Goal: Task Accomplishment & Management: Manage account settings

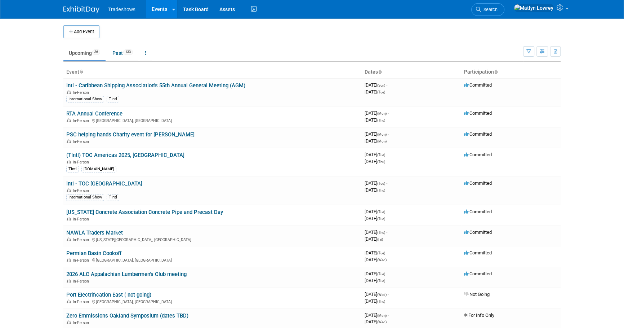
click at [33, 256] on body "Tradeshows Events Add Event Bulk Upload Events Shareable Event Boards Recently …" at bounding box center [312, 164] width 624 height 328
click at [76, 114] on link "RTA Annual Conference" at bounding box center [94, 113] width 56 height 6
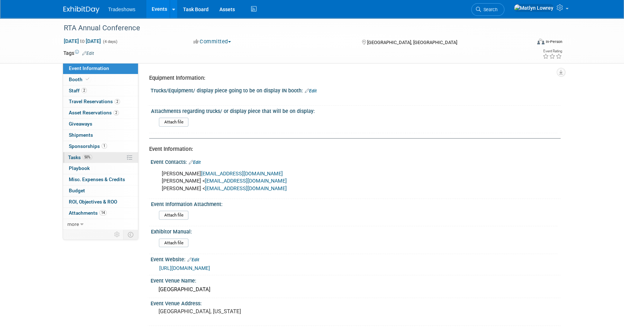
click at [76, 154] on span "Tasks 50%" at bounding box center [80, 157] width 24 height 6
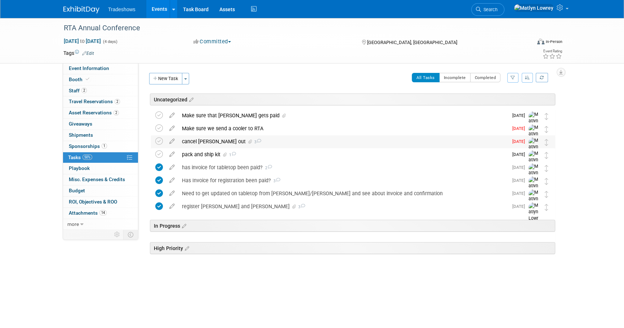
click at [191, 142] on div "cancel barry out 3" at bounding box center [343, 141] width 330 height 12
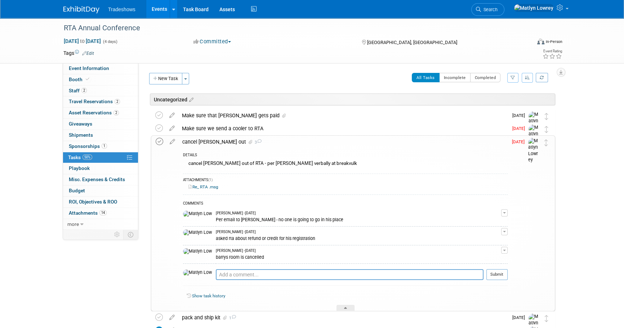
click at [161, 143] on icon at bounding box center [160, 142] width 8 height 8
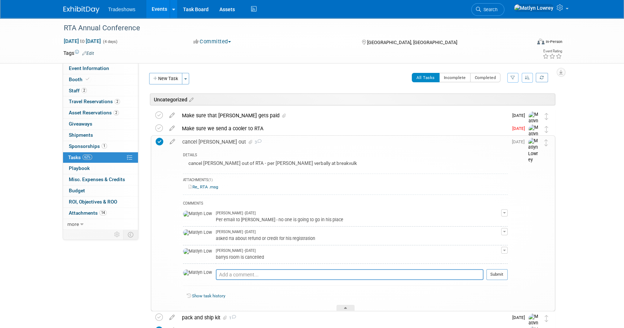
click at [199, 141] on div "cancel barry out 3" at bounding box center [343, 141] width 329 height 12
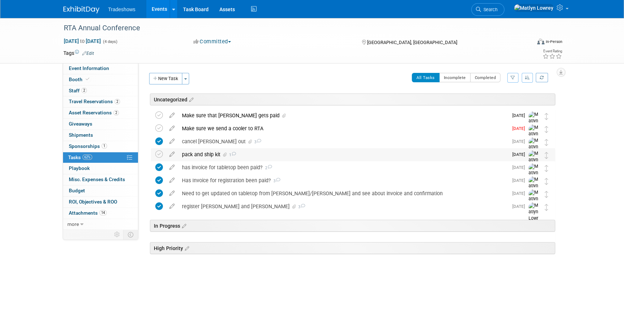
click at [199, 156] on div "pack and ship kit 1" at bounding box center [343, 154] width 330 height 12
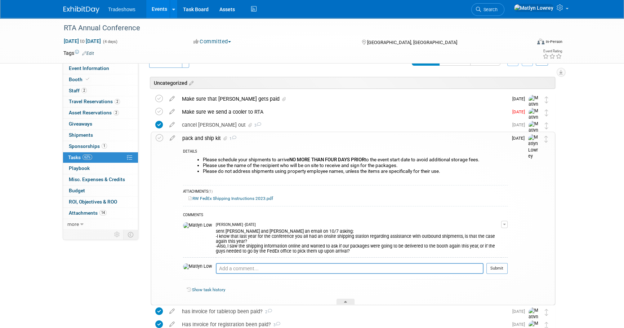
scroll to position [32, 0]
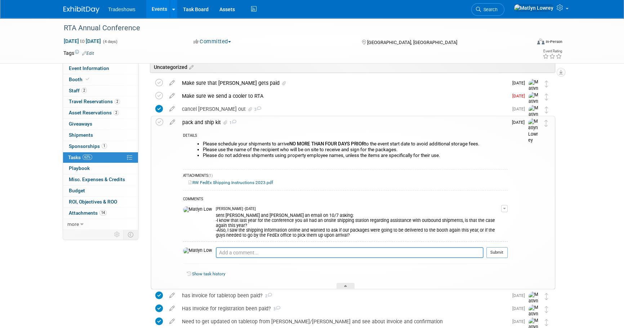
click at [248, 183] on link "RW FedEx Shipping Instructions 2023.pdf" at bounding box center [230, 182] width 85 height 5
click at [222, 183] on link "RW FedEx Shipping Instructions 2023.pdf" at bounding box center [230, 182] width 85 height 5
click at [151, 7] on link "Events" at bounding box center [159, 9] width 26 height 18
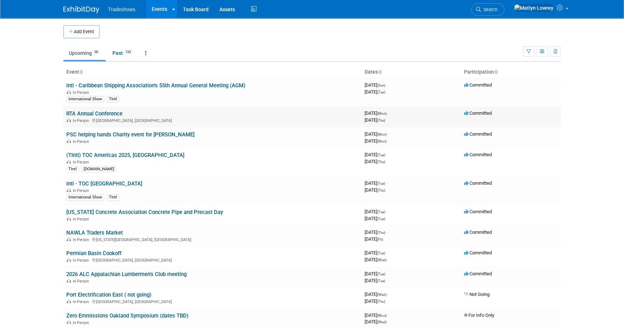
click at [92, 113] on link "RTA Annual Conference" at bounding box center [94, 113] width 56 height 6
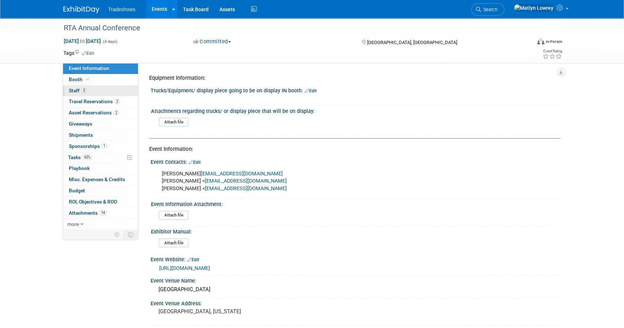
click at [92, 92] on link "2 Staff 2" at bounding box center [100, 90] width 75 height 11
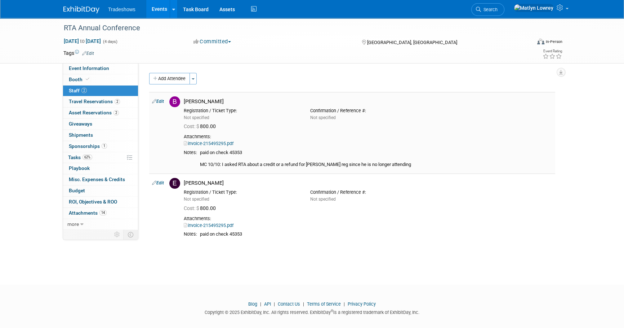
click at [158, 100] on link "Edit" at bounding box center [158, 101] width 12 height 5
select select "c5dc5e49-41cb-4c44-8192-e1379fb0e229"
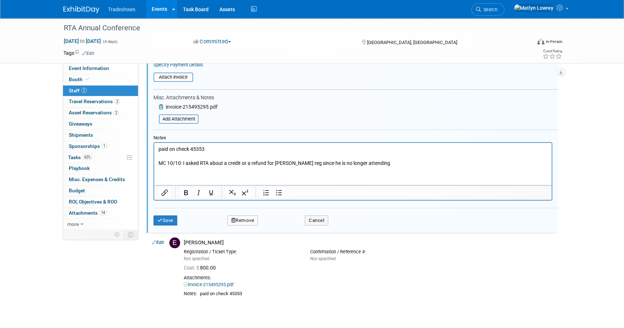
scroll to position [174, 0]
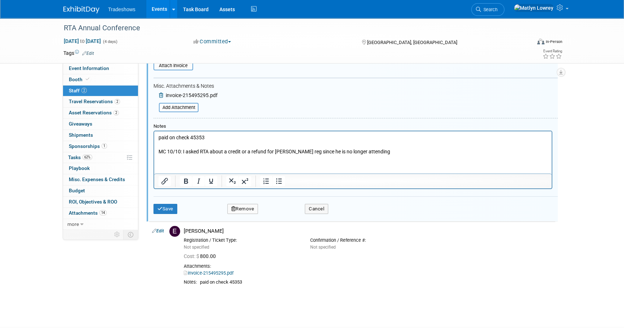
click at [380, 154] on p "paid on check 45353 MC 10/10: I asked RTA about a credit or a refund for Barrys…" at bounding box center [353, 144] width 389 height 21
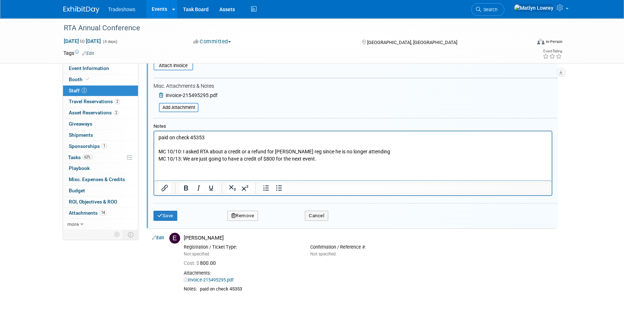
click at [171, 220] on div "Save Remove Cancel" at bounding box center [356, 214] width 404 height 23
click at [171, 217] on button "Save" at bounding box center [166, 215] width 24 height 10
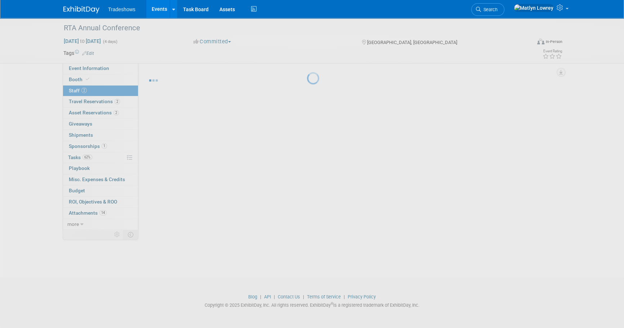
scroll to position [7, 0]
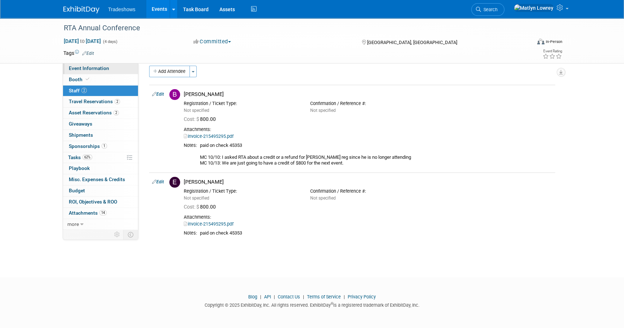
click at [84, 68] on span "Event Information" at bounding box center [89, 68] width 40 height 6
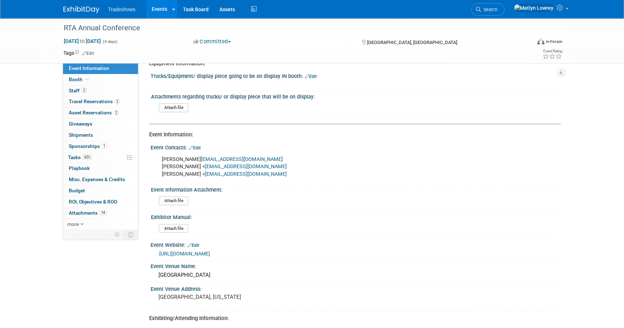
scroll to position [0, 0]
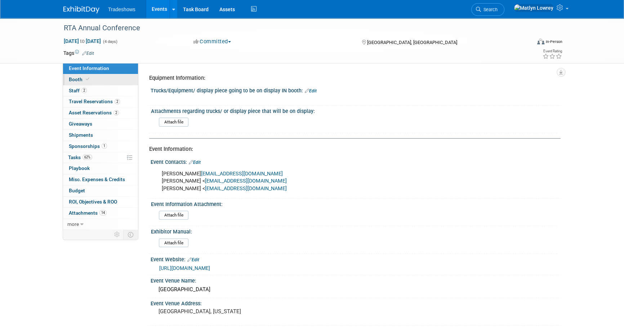
click at [81, 76] on span "Booth" at bounding box center [80, 79] width 22 height 6
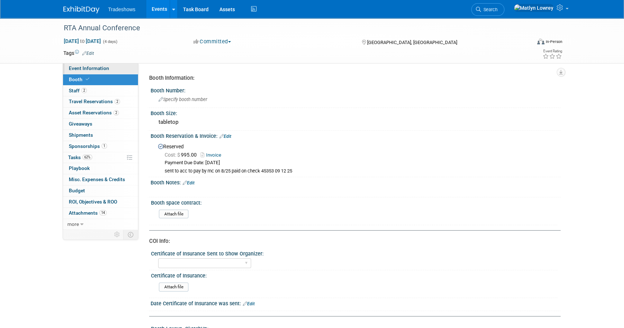
click at [75, 70] on span "Event Information" at bounding box center [89, 68] width 40 height 6
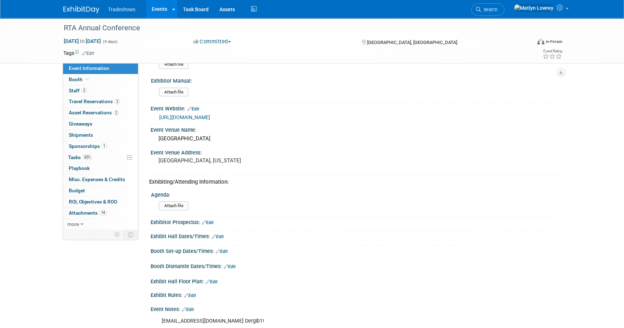
scroll to position [148, 0]
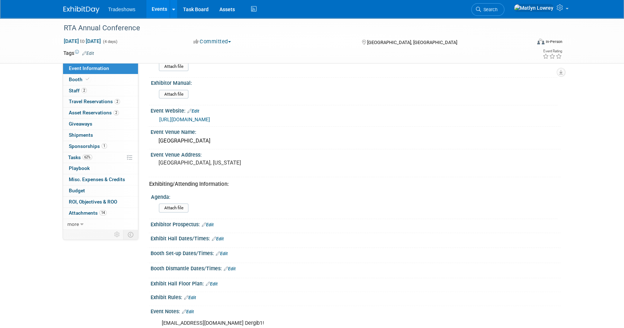
click at [160, 10] on link "Events" at bounding box center [159, 9] width 26 height 18
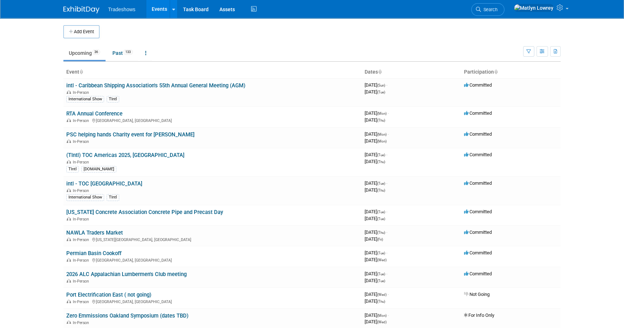
click at [155, 2] on link "Events" at bounding box center [159, 9] width 26 height 18
click at [502, 11] on link "Search" at bounding box center [487, 9] width 33 height 13
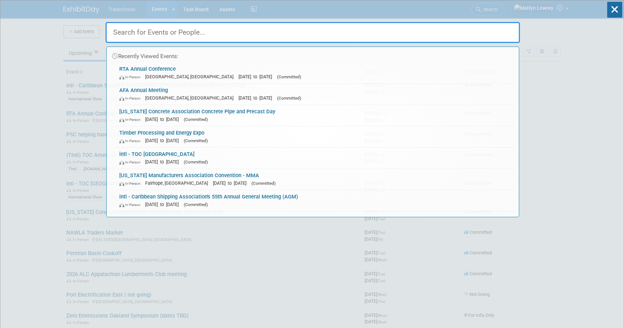
click at [504, 9] on div "Recently Viewed Events: RTA Annual Conference In-Person [GEOGRAPHIC_DATA], [GEO…" at bounding box center [313, 108] width 414 height 217
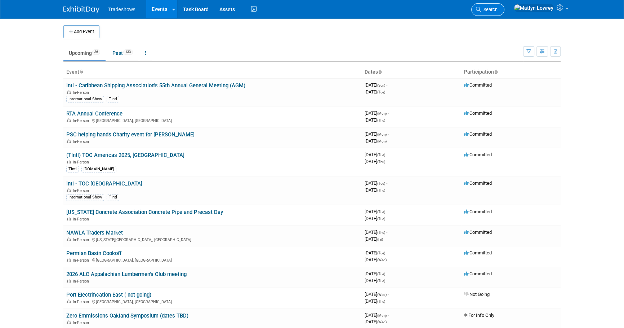
click at [481, 10] on icon at bounding box center [478, 9] width 5 height 5
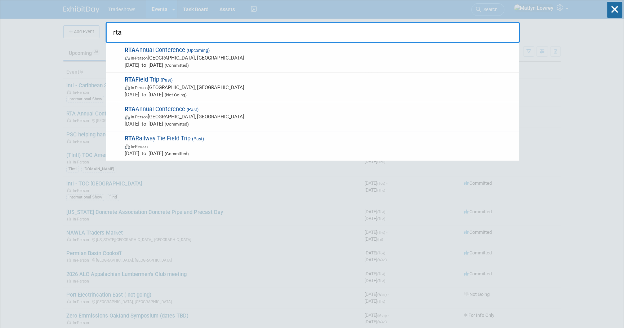
type input "rta"
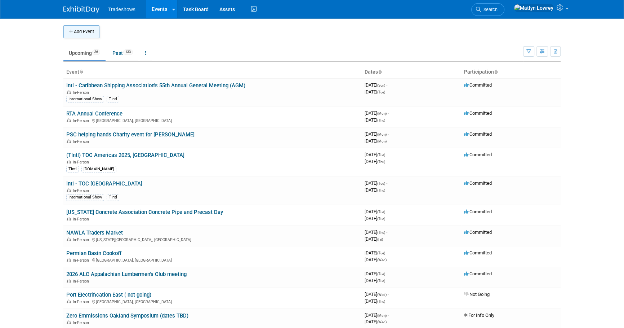
click at [79, 33] on button "Add Event" at bounding box center [81, 31] width 36 height 13
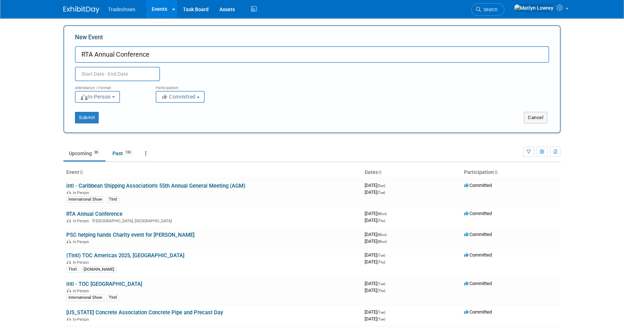
click at [173, 57] on input "RTA Annual Conference" at bounding box center [312, 54] width 474 height 17
type input "RTA Field Trip"
click at [101, 74] on input "text" at bounding box center [117, 74] width 85 height 14
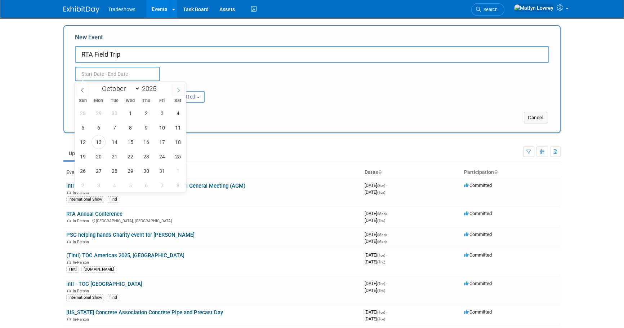
click at [178, 91] on icon at bounding box center [178, 90] width 3 height 5
click at [178, 90] on icon at bounding box center [178, 90] width 5 height 5
select select "11"
click at [178, 90] on icon at bounding box center [178, 90] width 5 height 5
type input "2026"
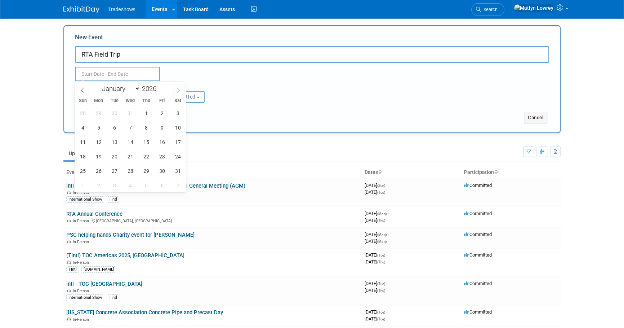
click at [178, 90] on icon at bounding box center [178, 90] width 5 height 5
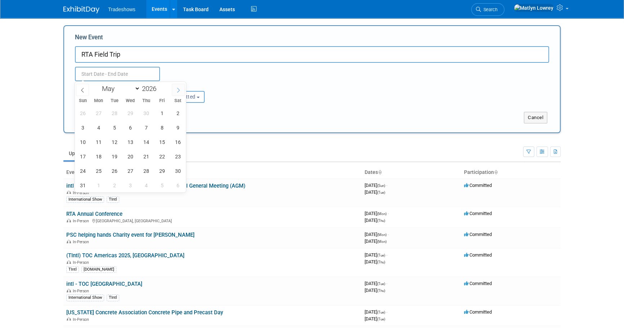
select select "5"
click at [102, 128] on span "8" at bounding box center [99, 127] width 14 height 14
click at [141, 125] on span "11" at bounding box center [146, 127] width 14 height 14
type input "Jun 8, 2026 to Jun 11, 2026"
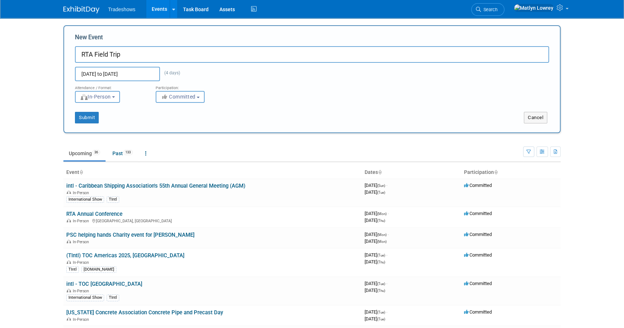
click at [170, 101] on button "Committed" at bounding box center [180, 97] width 49 height 12
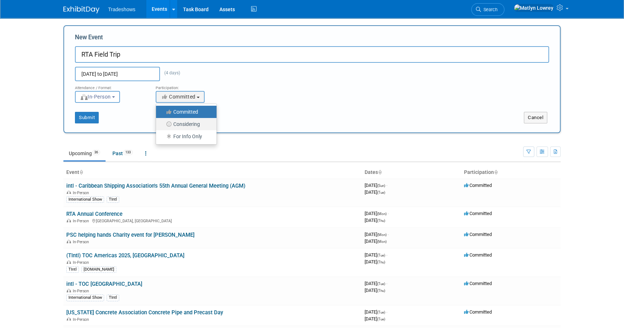
click at [169, 125] on icon at bounding box center [169, 123] width 8 height 5
click at [163, 125] on input "Considering" at bounding box center [160, 124] width 5 height 5
select select "2"
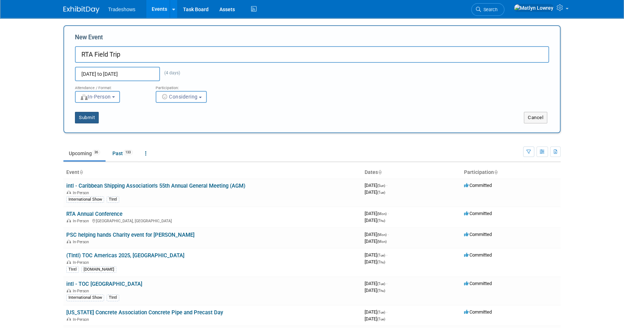
click at [89, 117] on button "Submit" at bounding box center [87, 118] width 24 height 12
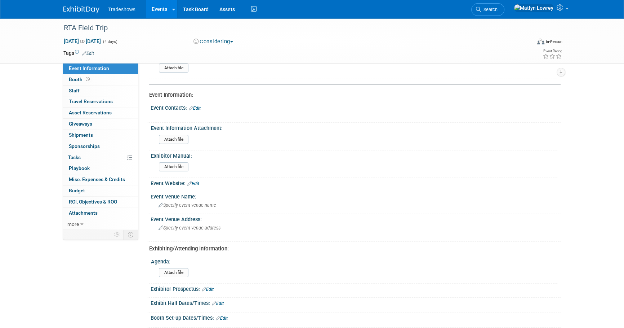
scroll to position [65, 0]
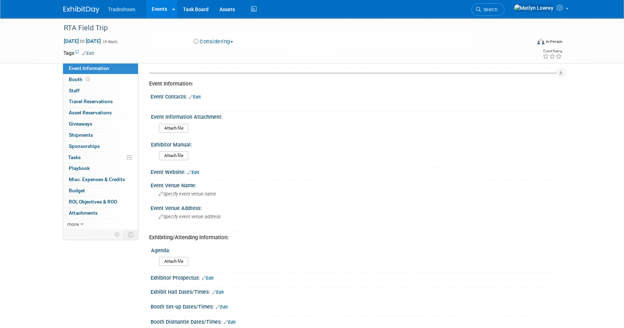
click at [197, 96] on link "Edit" at bounding box center [195, 96] width 12 height 5
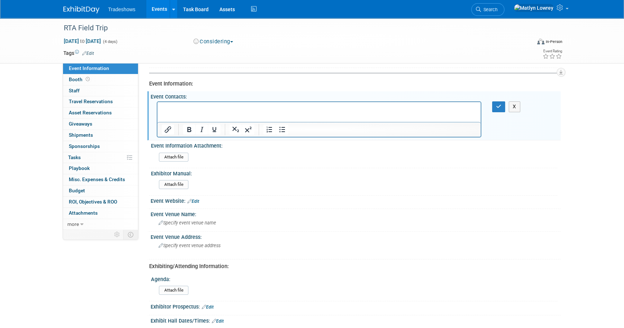
scroll to position [0, 0]
click at [190, 111] on p "Rich Text Area. Press ALT-0 for help." at bounding box center [319, 108] width 315 height 7
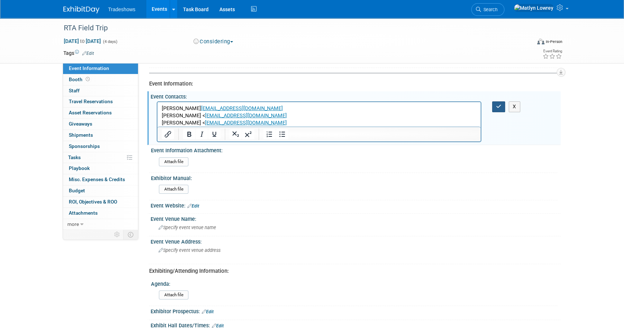
click at [497, 107] on icon "button" at bounding box center [498, 106] width 5 height 5
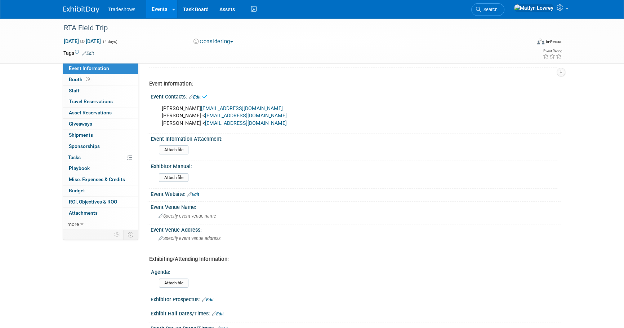
click at [192, 192] on link "Edit" at bounding box center [193, 194] width 12 height 5
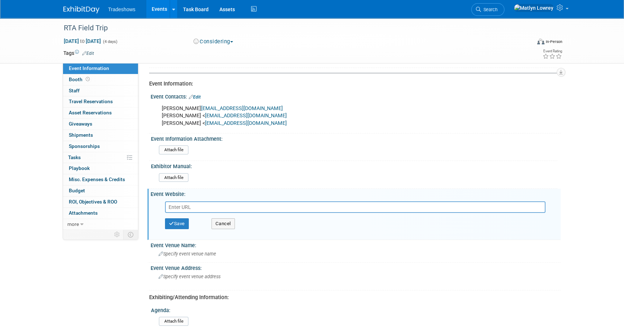
click at [178, 206] on input "text" at bounding box center [355, 207] width 381 height 12
paste input "https://www.rta.org/events"
type input "https://www.rta.org/events"
click at [183, 222] on button "Save" at bounding box center [177, 223] width 24 height 11
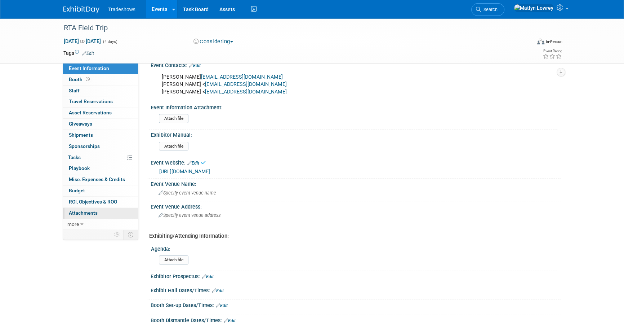
scroll to position [98, 0]
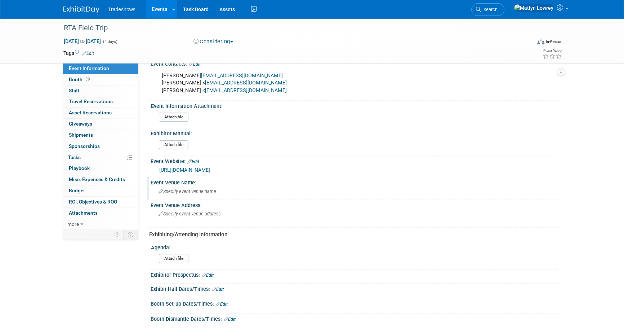
click at [190, 189] on span "Specify event venue name" at bounding box center [188, 190] width 58 height 5
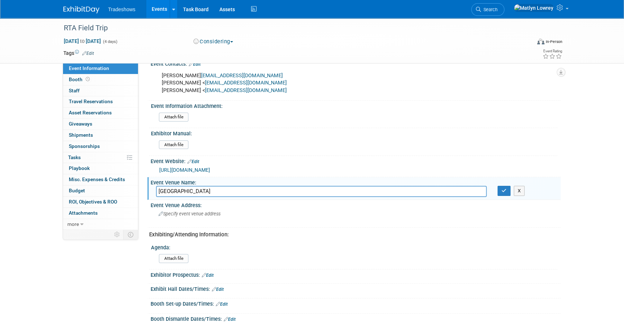
type input "Hampton Inn"
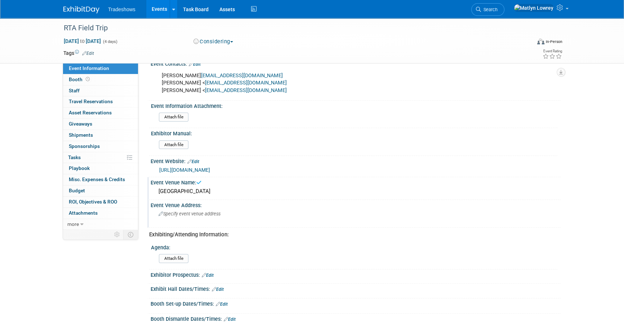
click at [180, 215] on div "Specify event venue address" at bounding box center [236, 216] width 160 height 17
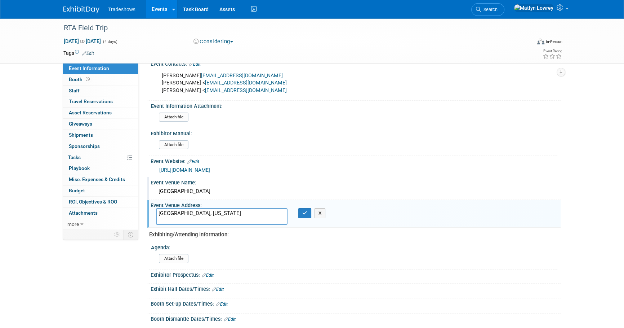
type textarea "Union City, Tennessee"
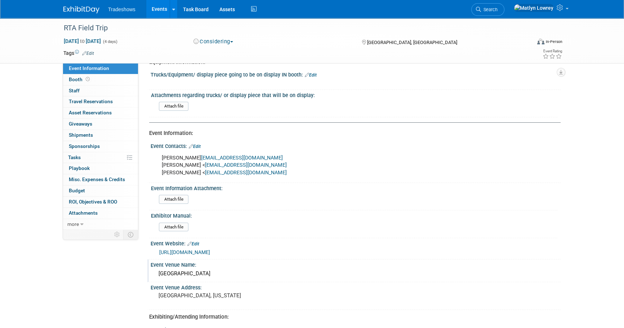
scroll to position [0, 0]
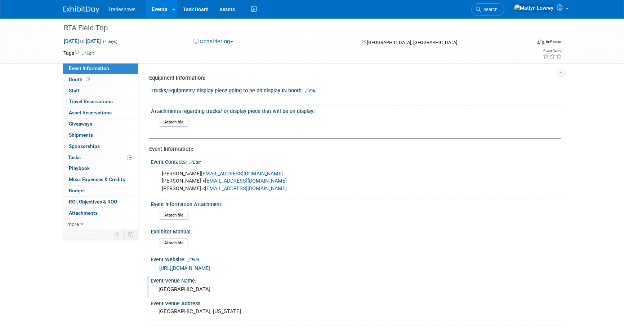
click at [158, 10] on link "Events" at bounding box center [159, 9] width 26 height 18
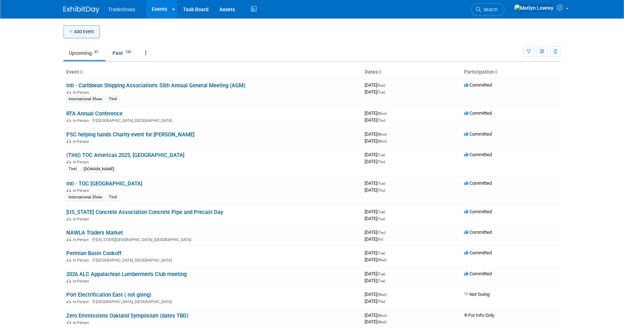
click at [86, 29] on button "Add Event" at bounding box center [81, 31] width 36 height 13
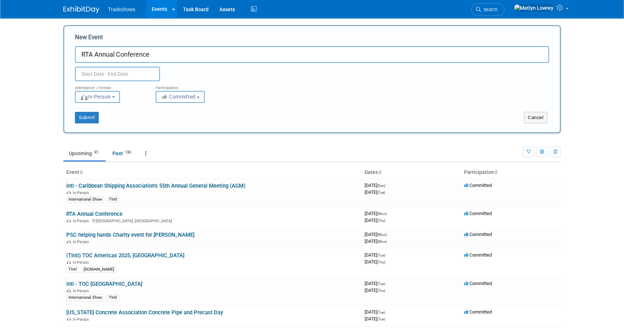
type input "RTA Annual Conference"
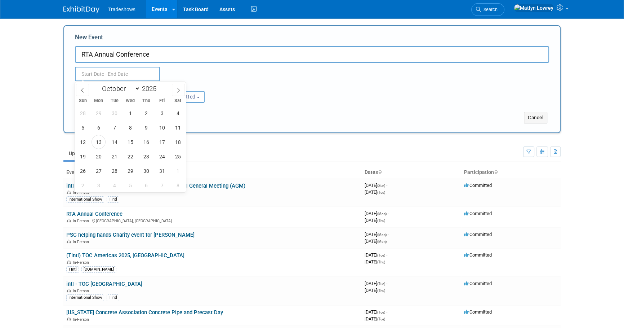
click at [96, 69] on input "text" at bounding box center [117, 74] width 85 height 14
click at [179, 90] on icon at bounding box center [178, 90] width 5 height 5
click at [179, 90] on icon at bounding box center [178, 90] width 3 height 5
select select "11"
click at [179, 90] on icon at bounding box center [178, 90] width 5 height 5
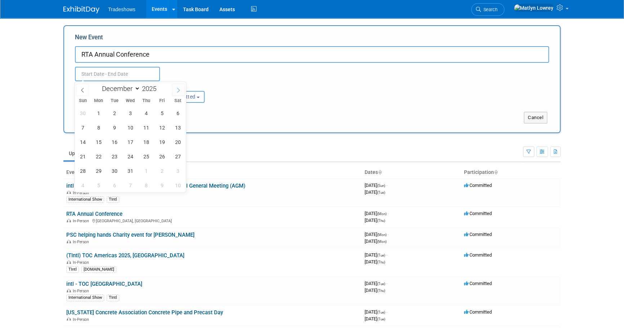
type input "2026"
click at [179, 90] on icon at bounding box center [178, 90] width 5 height 5
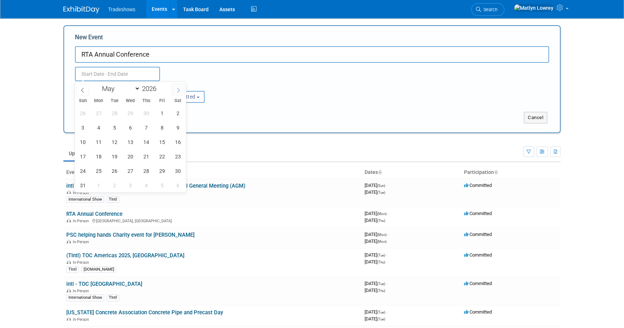
click at [179, 90] on icon at bounding box center [178, 90] width 5 height 5
click at [180, 90] on icon at bounding box center [178, 90] width 5 height 5
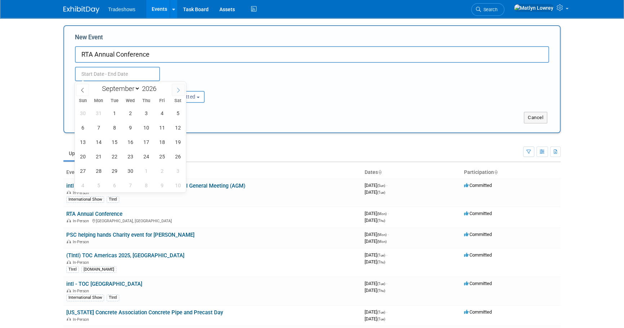
select select "9"
click at [101, 155] on span "19" at bounding box center [99, 156] width 14 height 14
click at [126, 155] on span "21" at bounding box center [130, 156] width 14 height 14
type input "[DATE] to [DATE]"
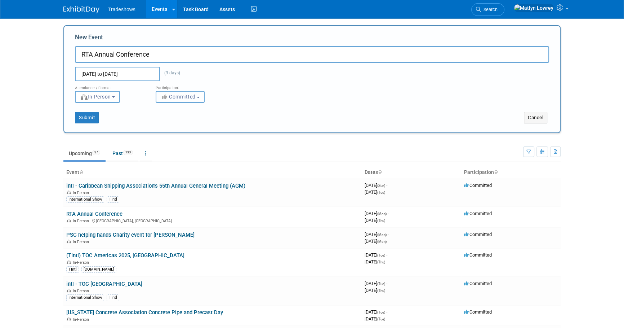
click at [163, 98] on icon "button" at bounding box center [165, 96] width 8 height 5
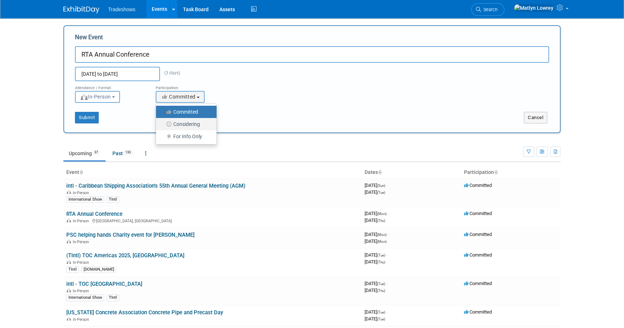
click at [166, 122] on icon at bounding box center [169, 123] width 8 height 5
click at [163, 122] on input "Considering" at bounding box center [160, 124] width 5 height 5
select select "2"
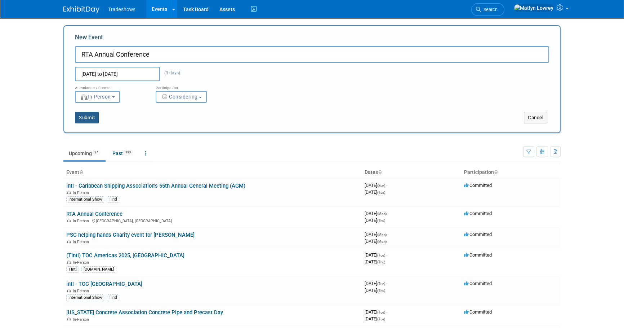
click at [82, 114] on button "Submit" at bounding box center [87, 118] width 24 height 12
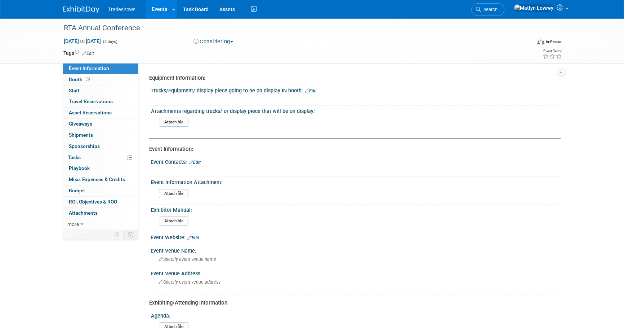
click at [200, 161] on link "Edit" at bounding box center [195, 162] width 12 height 5
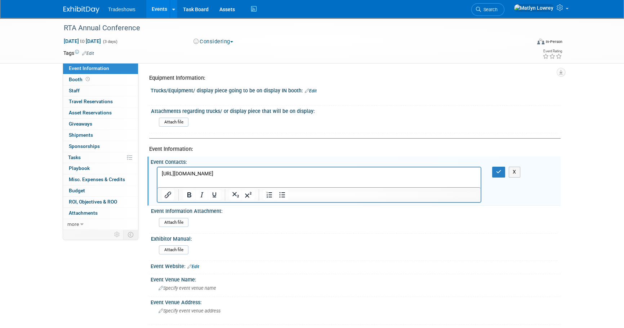
click at [233, 177] on p "https://www.rta.org/events" at bounding box center [319, 173] width 315 height 7
click at [233, 177] on p "[URL][DOMAIN_NAME]" at bounding box center [319, 173] width 315 height 7
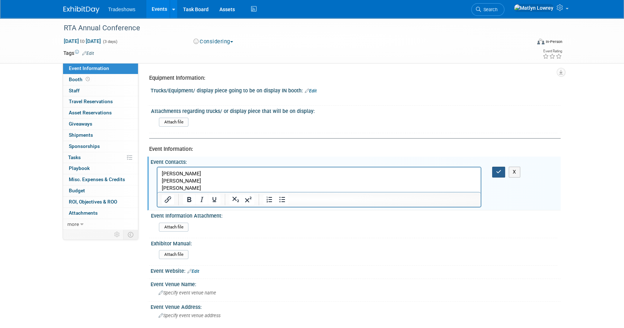
click at [499, 172] on icon "button" at bounding box center [498, 171] width 5 height 5
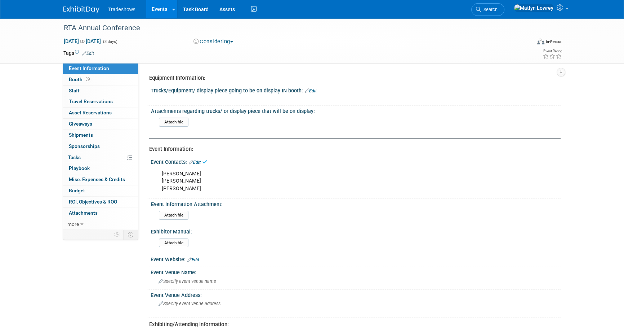
click at [192, 257] on link "Edit" at bounding box center [193, 259] width 12 height 5
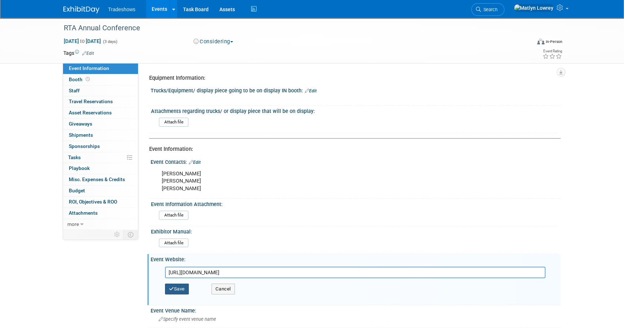
type input "[URL][DOMAIN_NAME]"
click at [170, 289] on icon "button" at bounding box center [171, 288] width 5 height 5
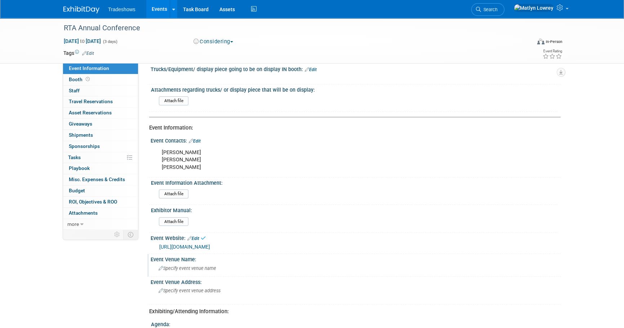
scroll to position [32, 0]
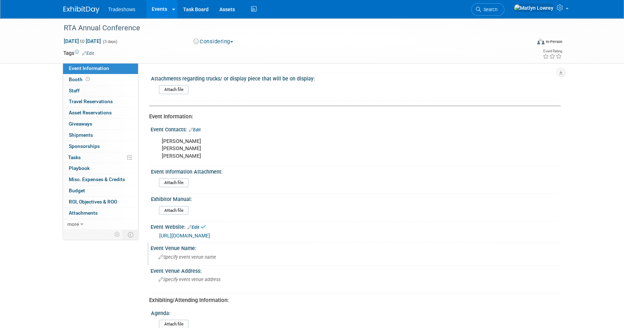
click at [173, 254] on span "Specify event venue name" at bounding box center [188, 256] width 58 height 5
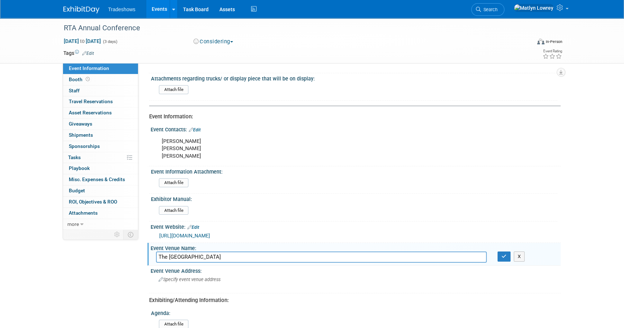
type input "The [GEOGRAPHIC_DATA]"
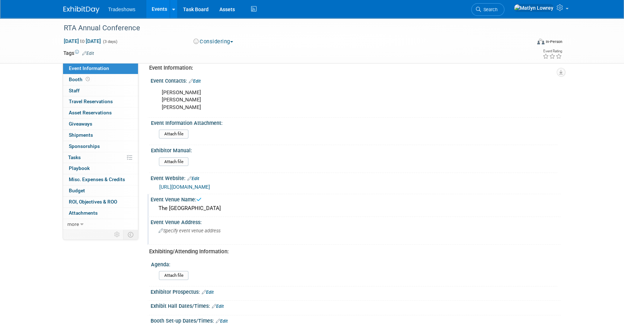
scroll to position [98, 0]
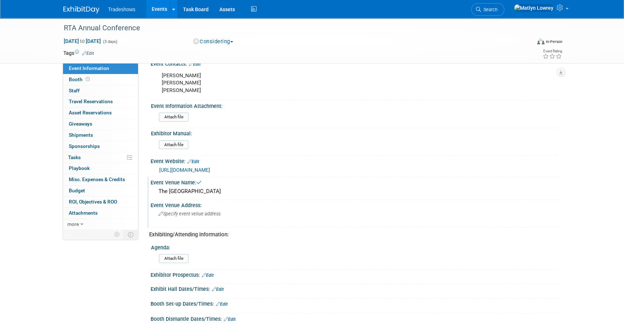
click at [174, 214] on span "Specify event venue address" at bounding box center [190, 213] width 62 height 5
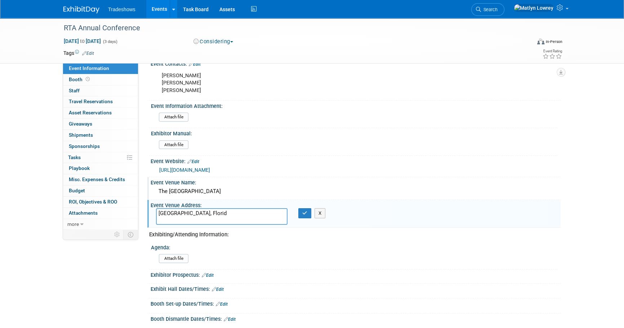
type textarea "[GEOGRAPHIC_DATA], [US_STATE]"
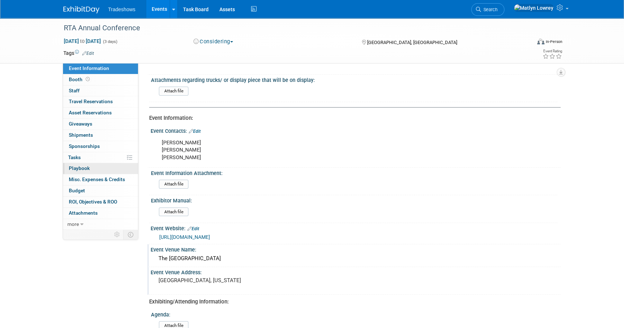
scroll to position [0, 0]
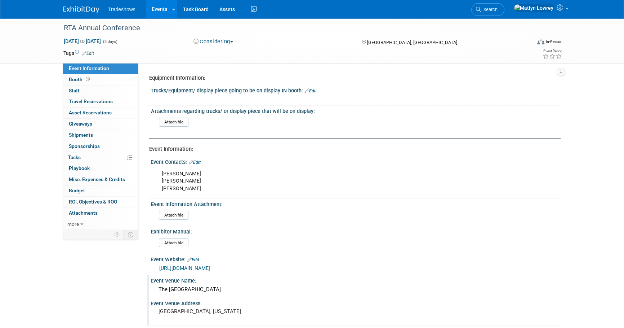
click at [307, 93] on icon at bounding box center [307, 90] width 4 height 5
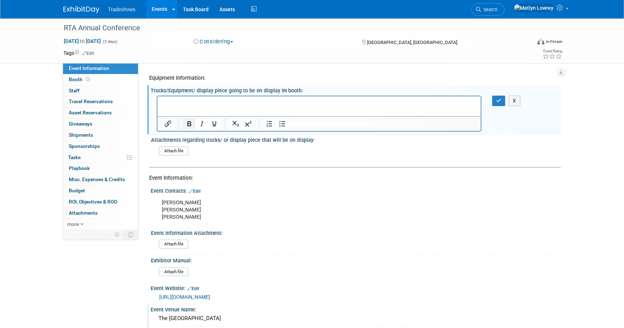
click at [189, 125] on icon "Bold" at bounding box center [189, 123] width 4 height 5
click at [213, 123] on icon "Underline" at bounding box center [215, 123] width 4 height 5
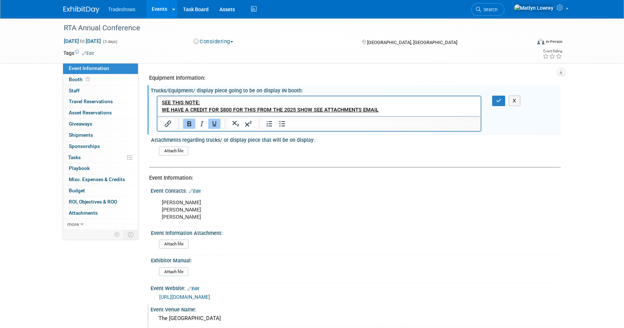
click at [490, 99] on div "X" at bounding box center [503, 100] width 33 height 10
click at [495, 99] on button "button" at bounding box center [498, 100] width 13 height 10
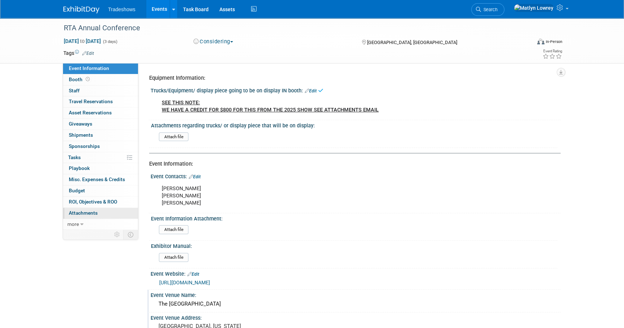
click at [85, 210] on span "Attachments 0" at bounding box center [83, 213] width 29 height 6
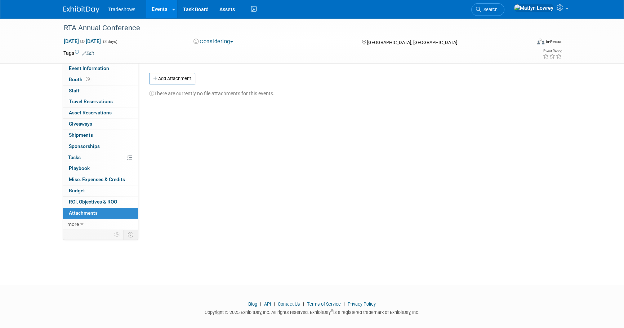
click at [168, 69] on div "Equipment Information: Trucks/Equipment/ display piece going to be on display I…" at bounding box center [349, 146] width 422 height 166
click at [169, 74] on button "Add Attachment" at bounding box center [172, 79] width 46 height 12
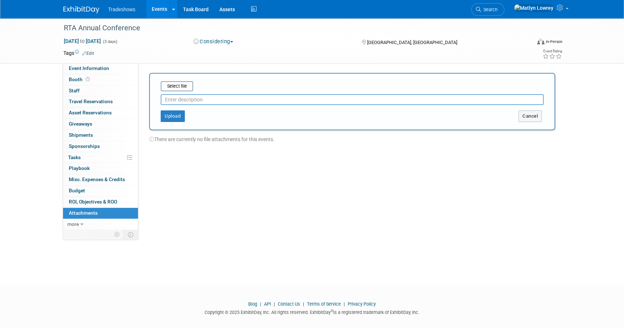
click at [175, 91] on div at bounding box center [352, 98] width 383 height 14
click at [173, 88] on input "file" at bounding box center [150, 86] width 86 height 9
type input "Email about our credit for 2026"
click at [176, 115] on button "Upload" at bounding box center [173, 113] width 24 height 12
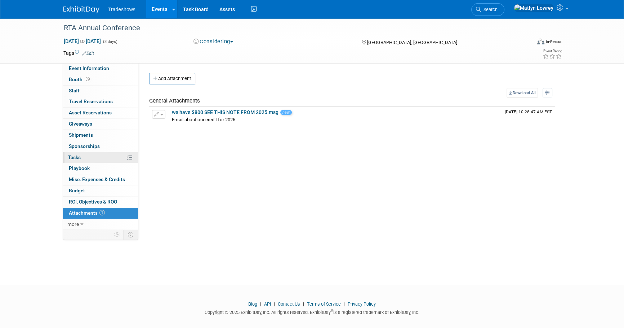
click at [90, 155] on link "0% Tasks 0%" at bounding box center [100, 157] width 75 height 11
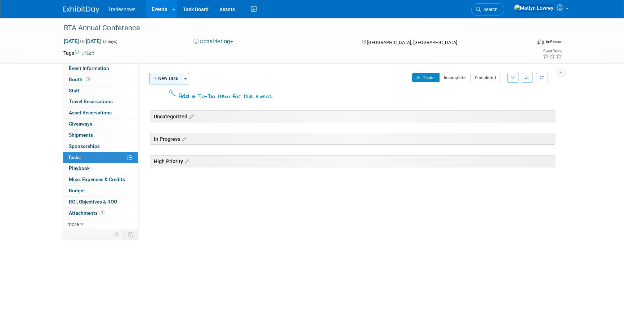
click at [167, 79] on button "New Task" at bounding box center [165, 79] width 33 height 12
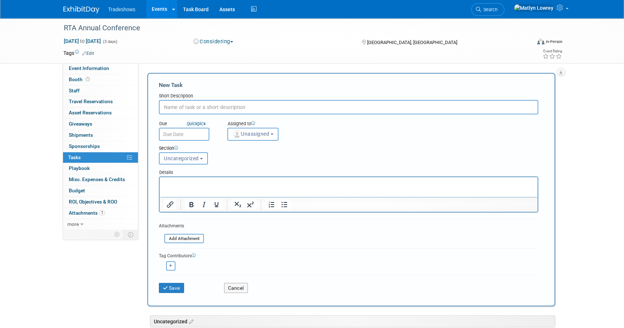
drag, startPoint x: 239, startPoint y: 265, endPoint x: 233, endPoint y: 272, distance: 9.5
click at [233, 272] on form "New Task Short Description Due Quick pick Unassigned" at bounding box center [351, 189] width 385 height 217
click at [233, 279] on div "Cancel" at bounding box center [251, 285] width 65 height 15
click at [232, 286] on button "Cancel" at bounding box center [236, 288] width 24 height 10
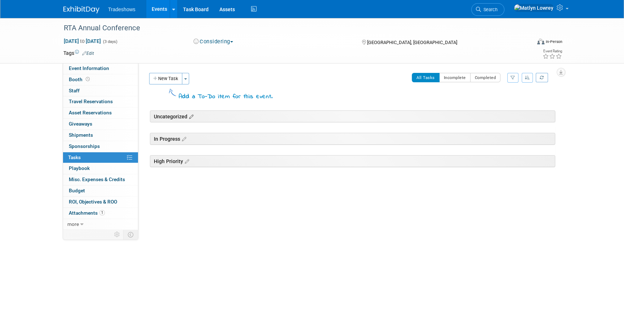
click at [192, 116] on icon at bounding box center [190, 117] width 6 height 6
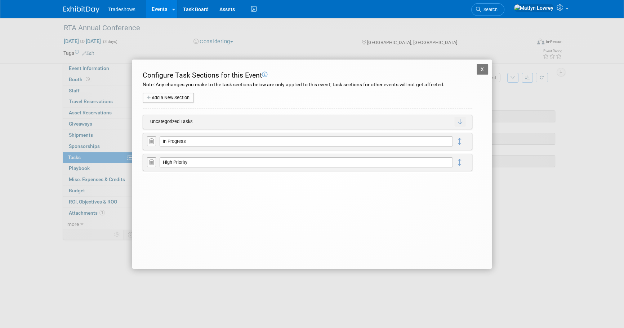
click at [152, 139] on icon at bounding box center [151, 140] width 5 height 5
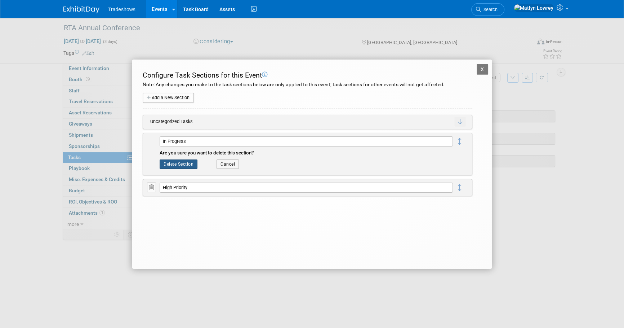
click at [177, 162] on button "Delete Section" at bounding box center [179, 163] width 38 height 9
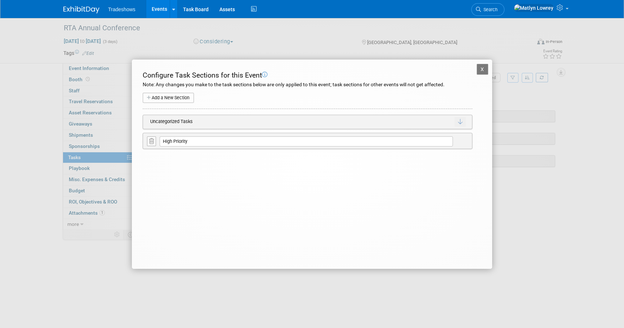
drag, startPoint x: 151, startPoint y: 138, endPoint x: 173, endPoint y: 152, distance: 26.1
click at [151, 138] on icon at bounding box center [151, 140] width 5 height 5
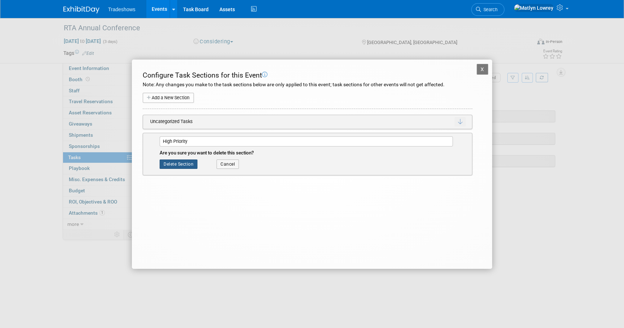
click at [186, 160] on button "Delete Section" at bounding box center [179, 163] width 38 height 9
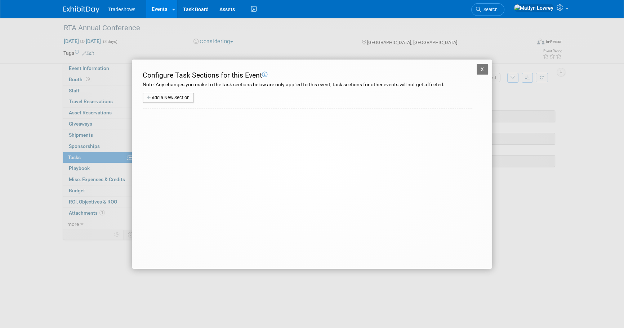
click at [486, 69] on button "X" at bounding box center [483, 69] width 12 height 11
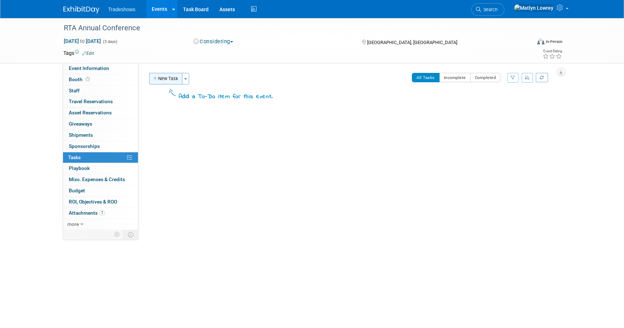
click at [174, 76] on button "New Task" at bounding box center [165, 79] width 33 height 12
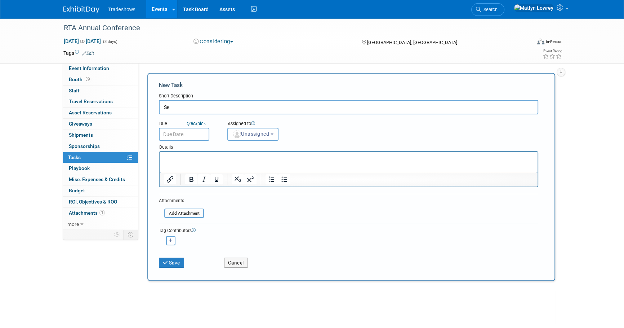
type input "S"
type input "Don't forget that we have a credit for this show from 2025 - $800"
click at [178, 213] on input "file" at bounding box center [160, 213] width 86 height 8
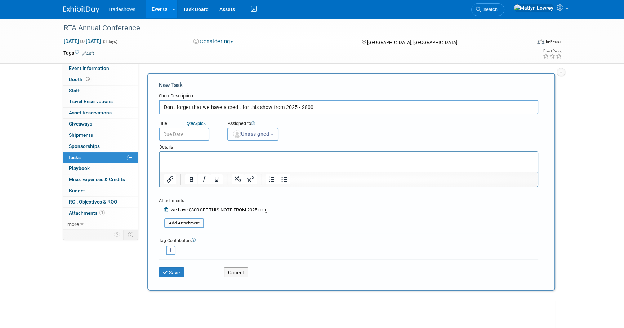
click at [262, 137] on button "Unassigned" at bounding box center [252, 134] width 51 height 13
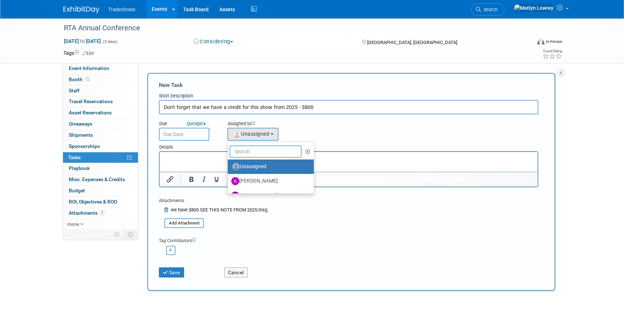
click at [264, 151] on input "text" at bounding box center [266, 151] width 72 height 12
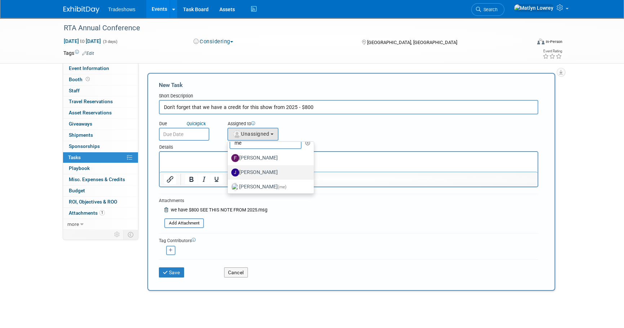
scroll to position [11, 0]
type input "me"
click at [249, 182] on label "Matlyn Lowrey (me)" at bounding box center [268, 185] width 75 height 12
click at [229, 182] on input "Matlyn Lowrey (me)" at bounding box center [226, 183] width 5 height 5
select select "53a61db3-ae1f-4f8e-85ed-74f10af30436"
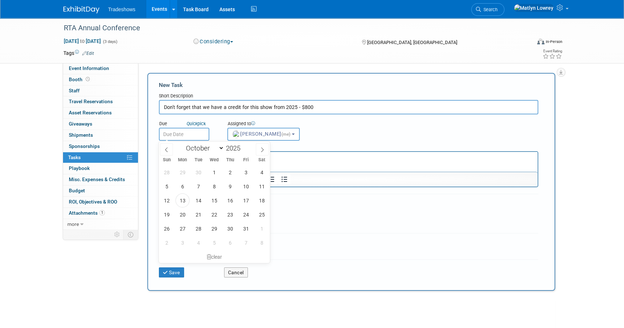
click at [183, 136] on input "text" at bounding box center [184, 134] width 50 height 13
click at [268, 148] on span at bounding box center [262, 149] width 13 height 12
select select "11"
click at [268, 148] on span at bounding box center [262, 149] width 13 height 12
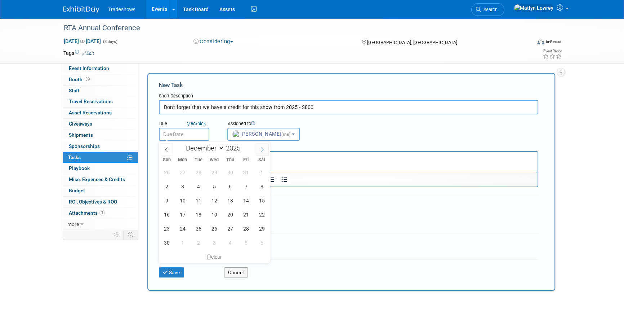
type input "2026"
click at [268, 148] on span at bounding box center [262, 149] width 13 height 12
click at [267, 148] on span at bounding box center [262, 149] width 13 height 12
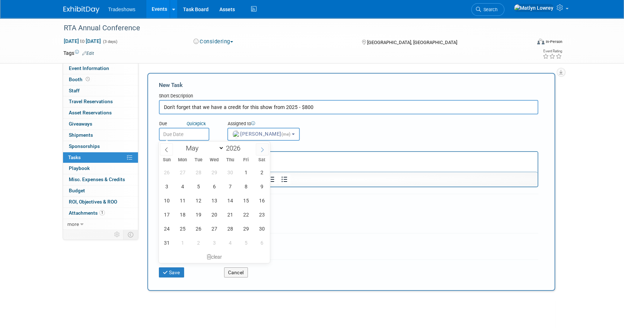
click at [267, 148] on span at bounding box center [262, 149] width 13 height 12
select select "7"
drag, startPoint x: 261, startPoint y: 227, endPoint x: 257, endPoint y: 224, distance: 4.8
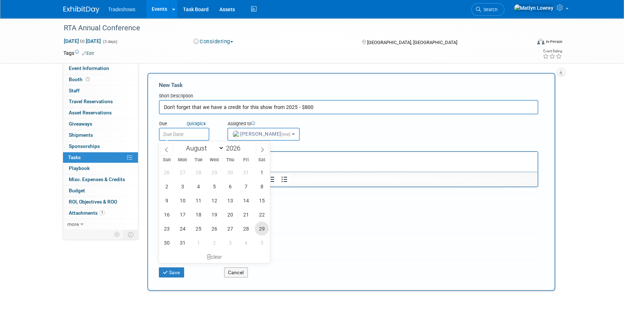
click at [261, 227] on span "29" at bounding box center [262, 228] width 14 height 14
type input "[DATE]"
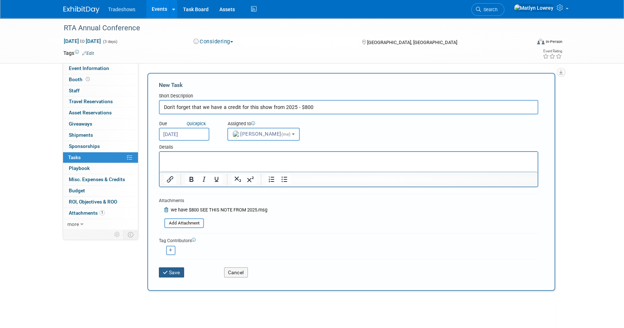
click at [171, 265] on div "Save" at bounding box center [186, 269] width 65 height 15
click at [170, 270] on button "Save" at bounding box center [171, 272] width 25 height 10
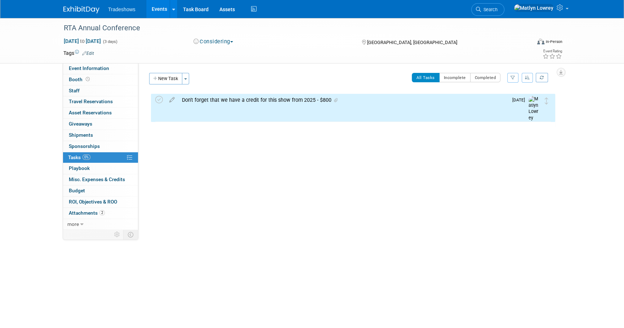
click at [151, 7] on link "Events" at bounding box center [159, 9] width 26 height 18
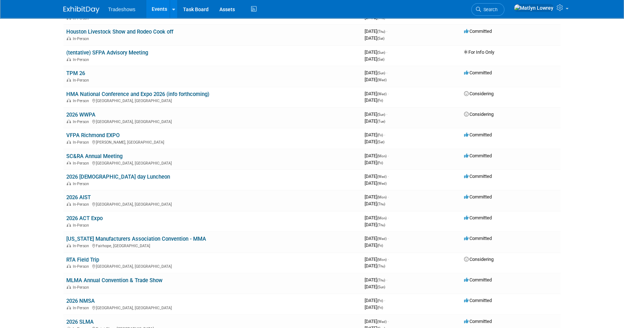
scroll to position [649, 0]
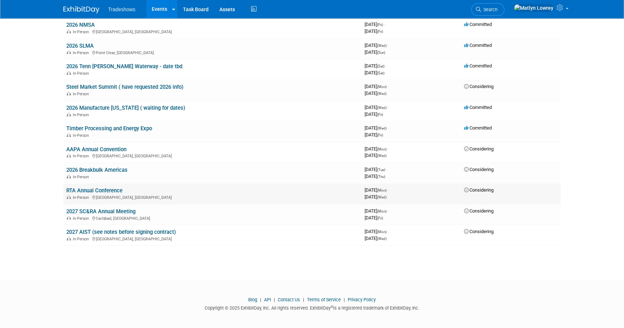
click at [86, 187] on link "RTA Annual Conference" at bounding box center [94, 190] width 56 height 6
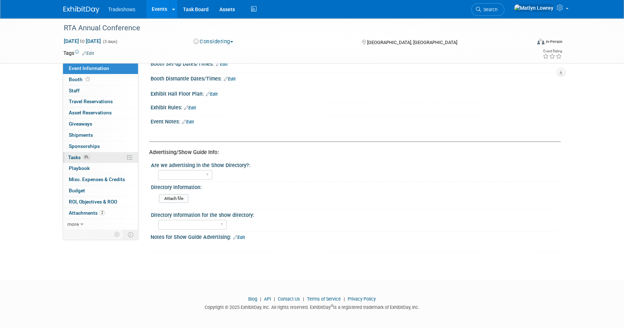
click at [81, 158] on span "Tasks 0%" at bounding box center [79, 157] width 22 height 6
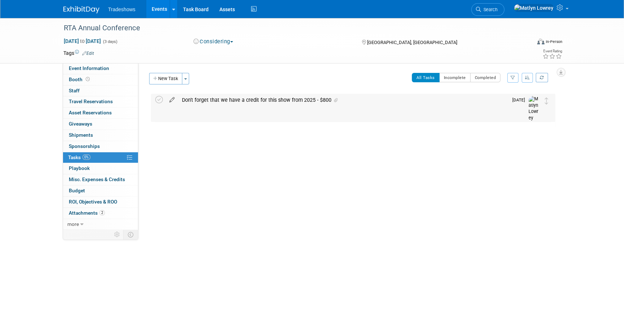
click at [171, 98] on icon at bounding box center [172, 98] width 13 height 9
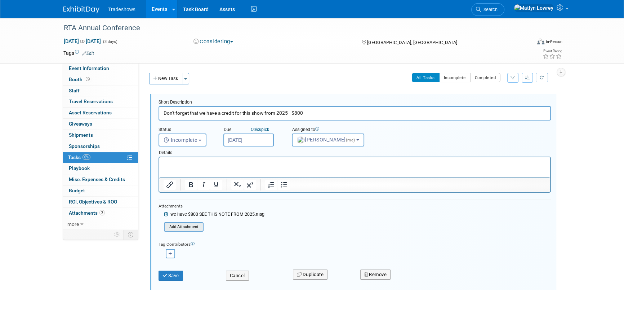
click at [184, 227] on input "file" at bounding box center [166, 227] width 74 height 8
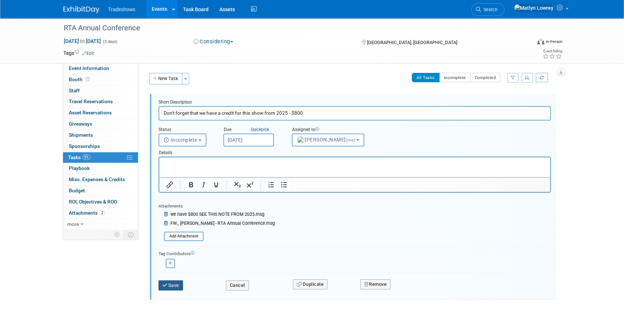
click at [165, 288] on button "Save" at bounding box center [171, 285] width 25 height 10
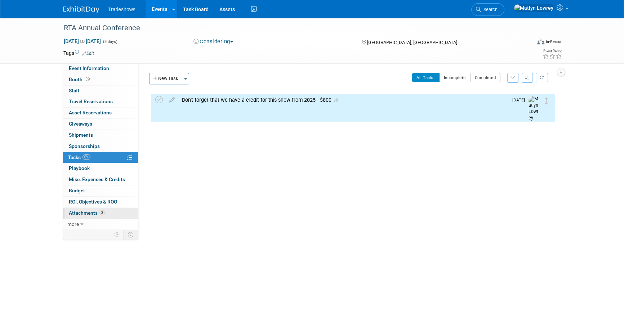
click at [92, 213] on span "Attachments 3" at bounding box center [87, 213] width 36 height 6
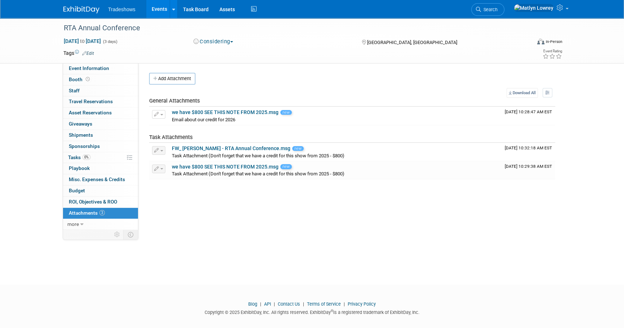
click at [169, 76] on button "Add Attachment" at bounding box center [172, 79] width 46 height 12
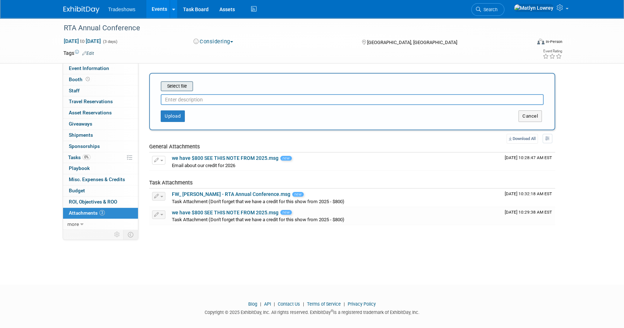
click at [173, 88] on input "file" at bounding box center [150, 86] width 86 height 9
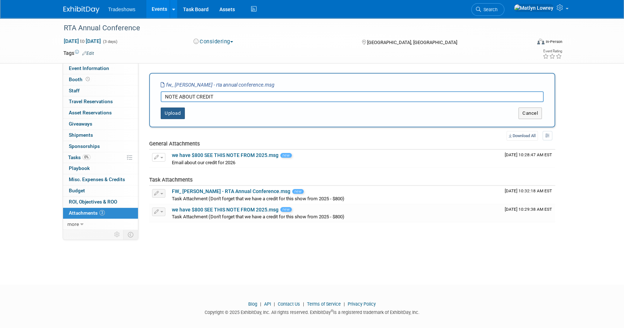
type input "NOTE ABOUT CREDIT"
click at [172, 116] on button "Upload" at bounding box center [173, 113] width 24 height 12
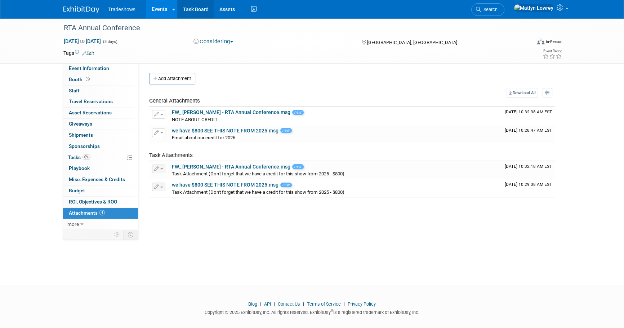
click at [188, 10] on link "Task Board" at bounding box center [196, 9] width 36 height 18
